Goal: Find specific page/section: Find specific page/section

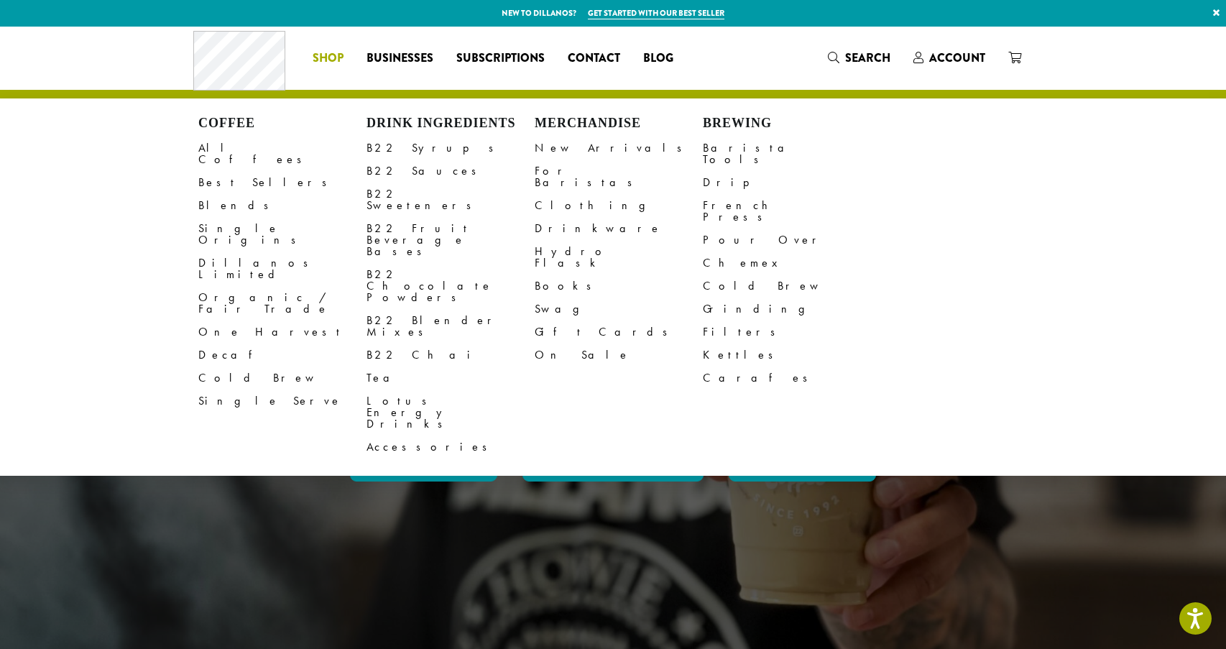
click at [302, 435] on h1 "CELEBRATING 33 YEARS OF THE WORLD’S SMOOTHEST COFFEE" at bounding box center [612, 340] width 631 height 194
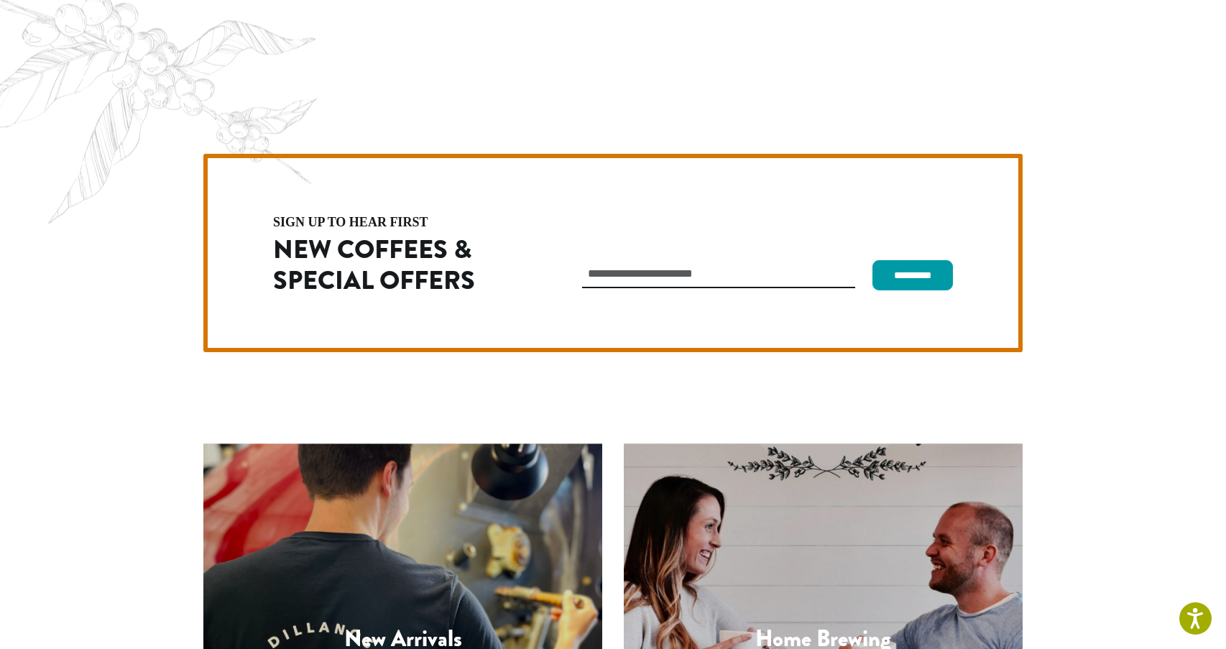
scroll to position [4055, 0]
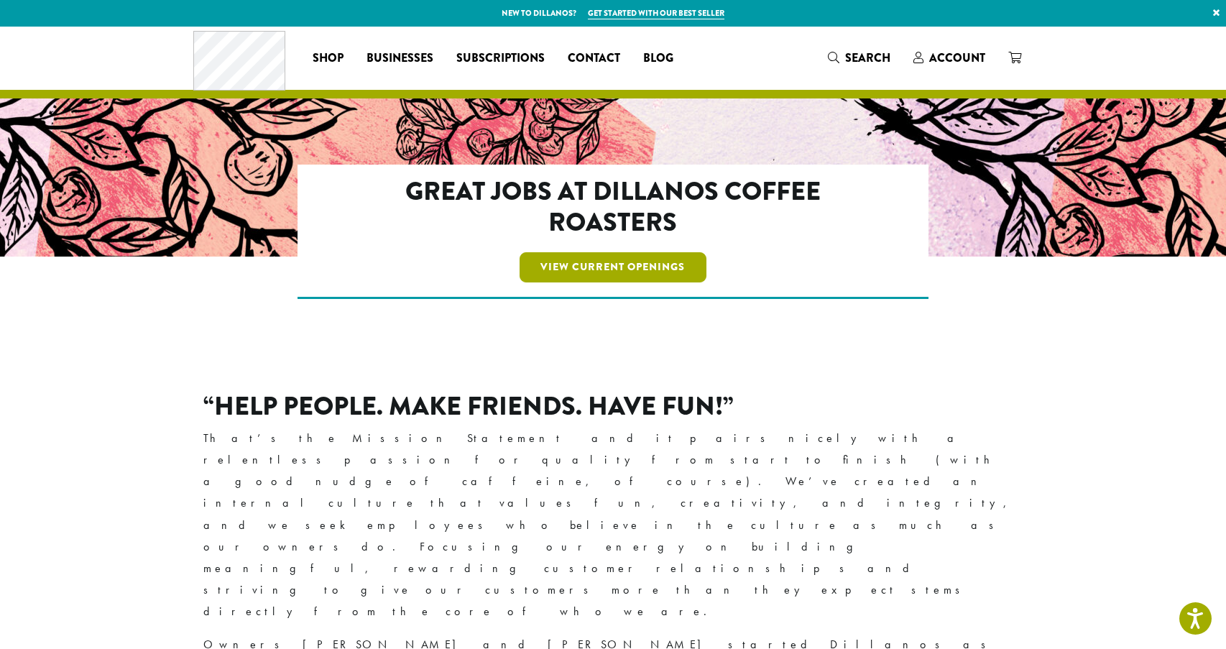
click at [598, 267] on link "View Current Openings" at bounding box center [613, 267] width 188 height 30
click at [613, 264] on link "View Current Openings" at bounding box center [613, 267] width 188 height 30
